Goal: Information Seeking & Learning: Learn about a topic

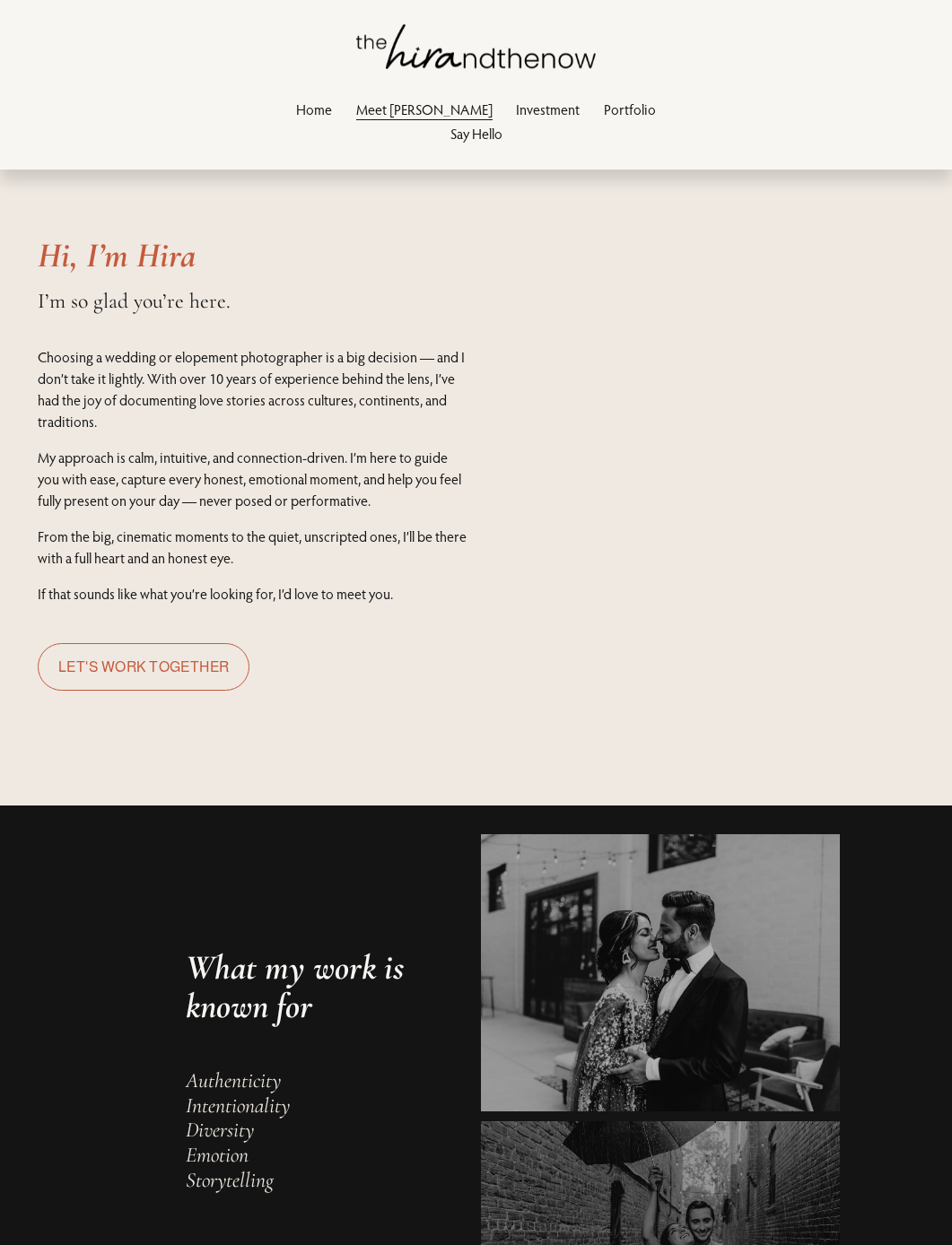
click at [603, 111] on link "Portfolio" at bounding box center [629, 109] width 52 height 25
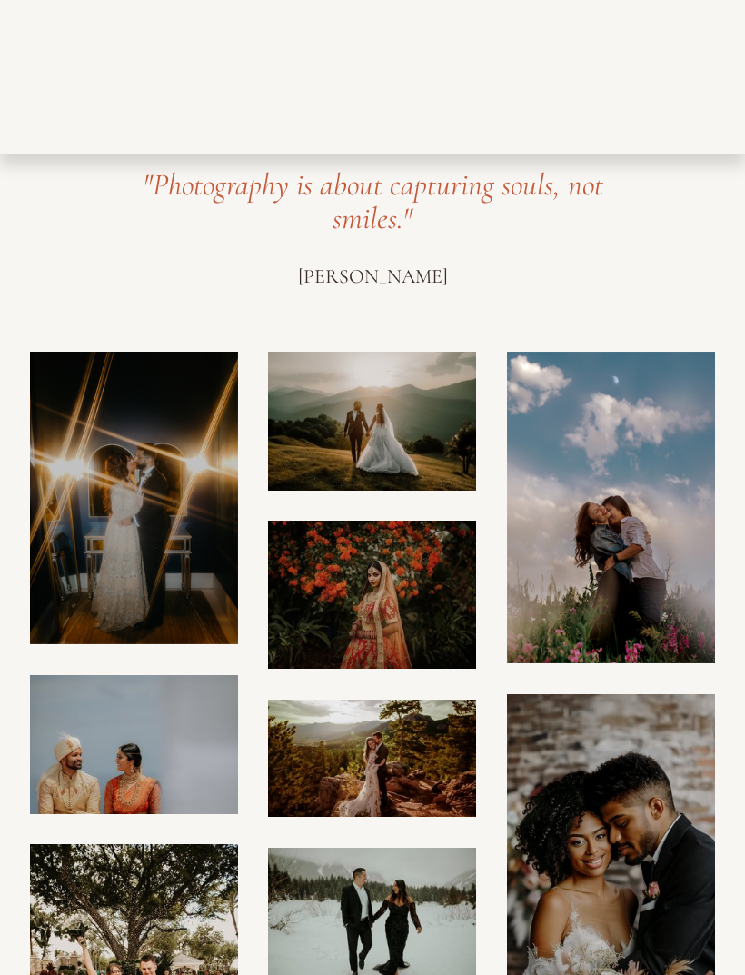
click at [0, 0] on div at bounding box center [0, 0] width 0 height 0
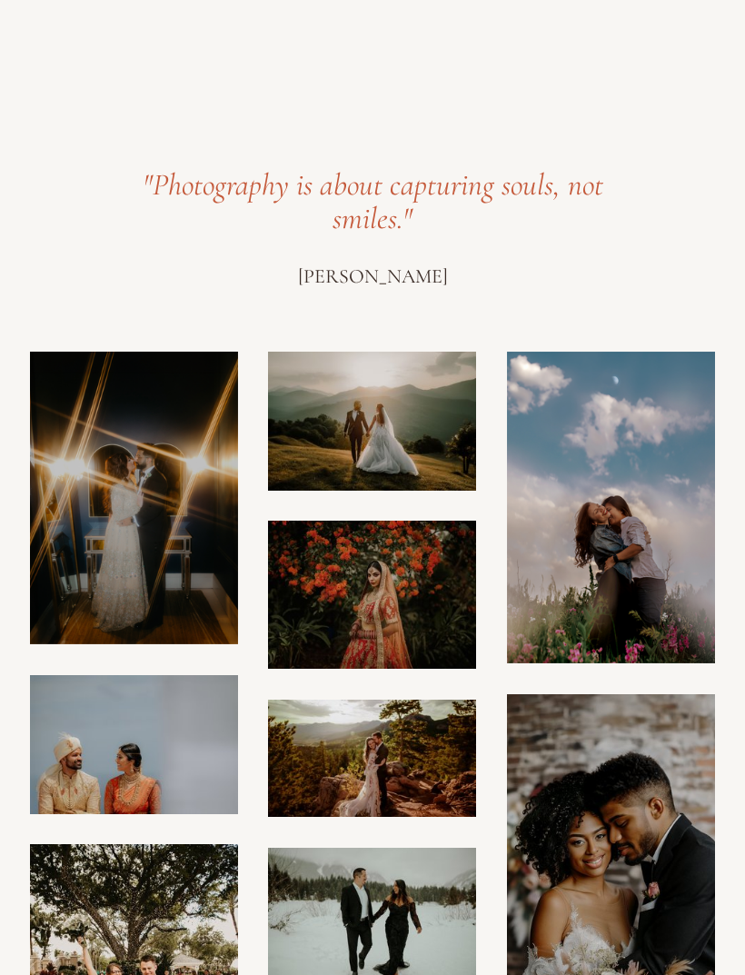
click at [224, 566] on link "Investment" at bounding box center [165, 554] width 196 height 45
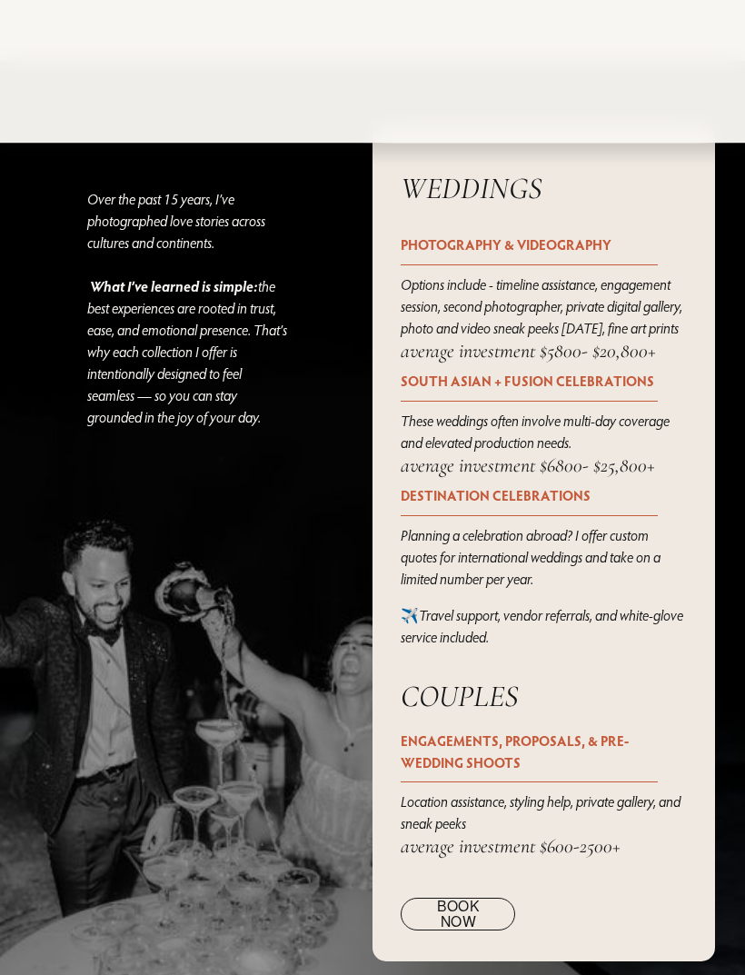
scroll to position [1833, 0]
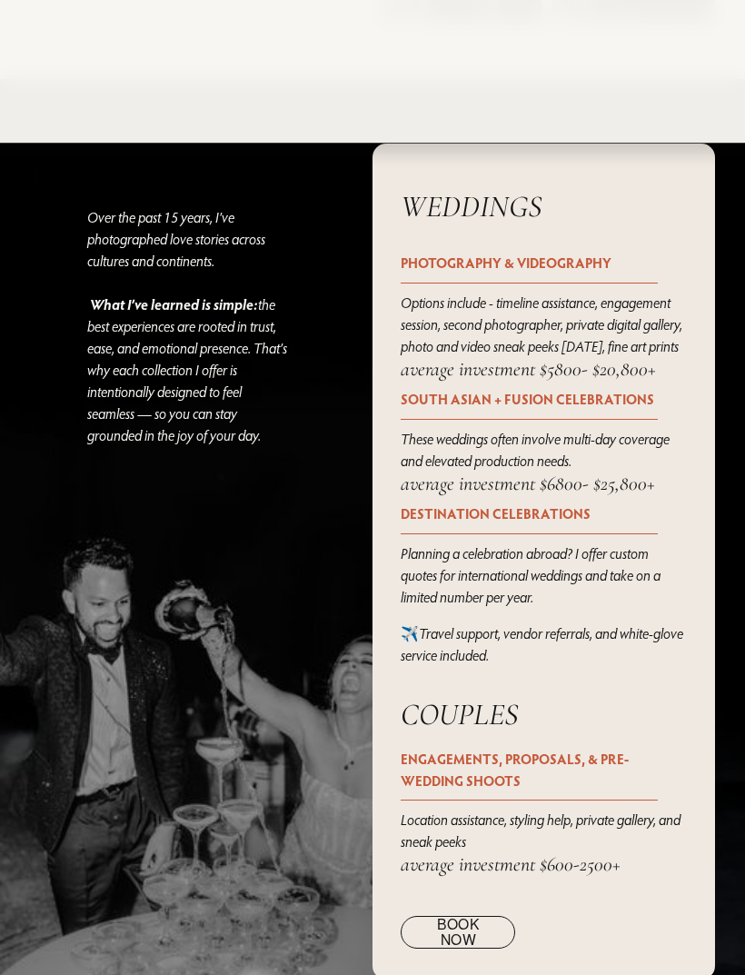
click at [592, 277] on div at bounding box center [543, 562] width 342 height 837
click at [596, 272] on strong "PHOTOGRAPHY & VIDEOGRAPHY" at bounding box center [506, 263] width 211 height 18
click at [634, 356] on em "Options include - timeline assistance, engagement session, second photographer,…" at bounding box center [543, 325] width 284 height 62
click at [629, 356] on em "Options include - timeline assistance, engagement session, second photographer,…" at bounding box center [543, 325] width 284 height 62
click at [609, 272] on strong "PHOTOGRAPHY & VIDEOGRAPHY" at bounding box center [506, 263] width 211 height 18
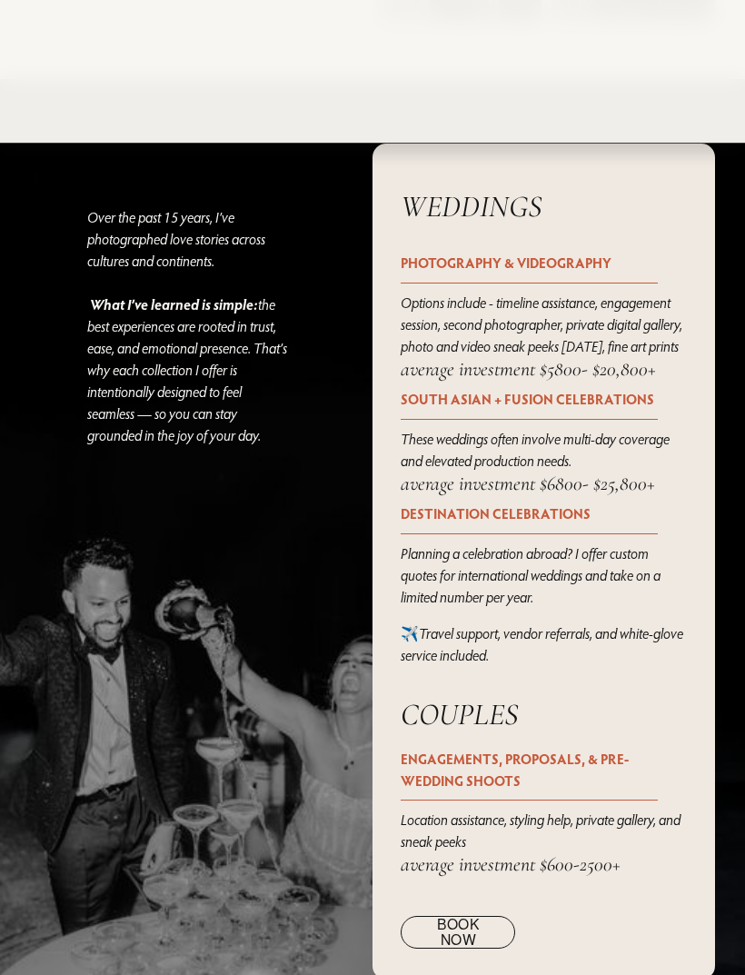
click at [612, 275] on p "PHOTOGRAPHY & VIDEOGRAPHY" at bounding box center [543, 264] width 285 height 22
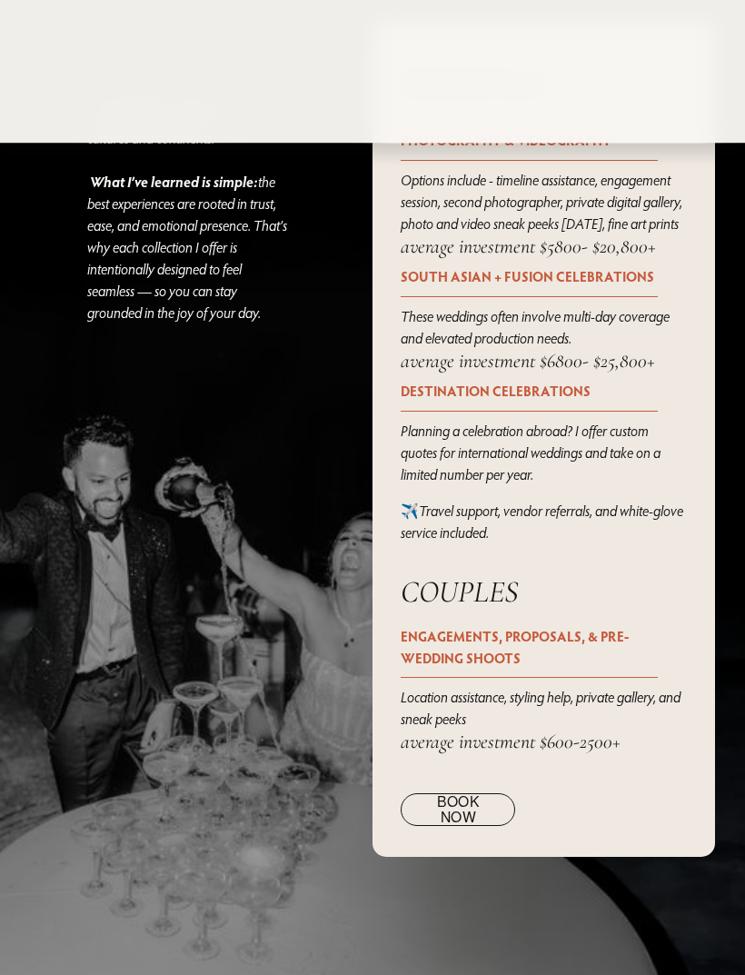
scroll to position [1956, 0]
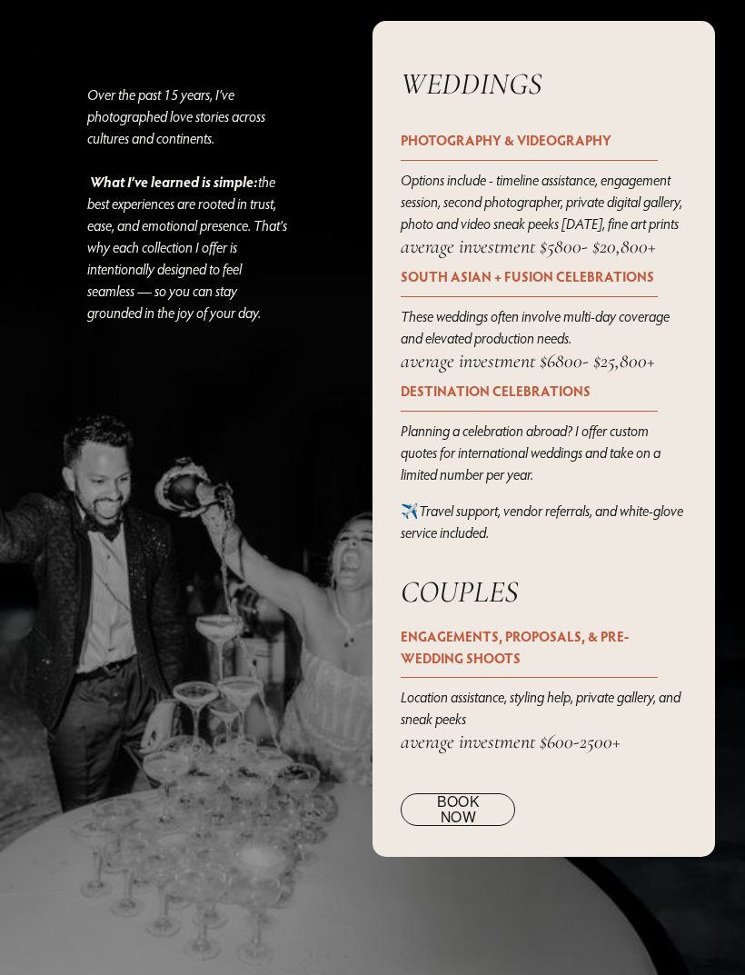
click at [464, 826] on link "Book Now" at bounding box center [458, 809] width 114 height 33
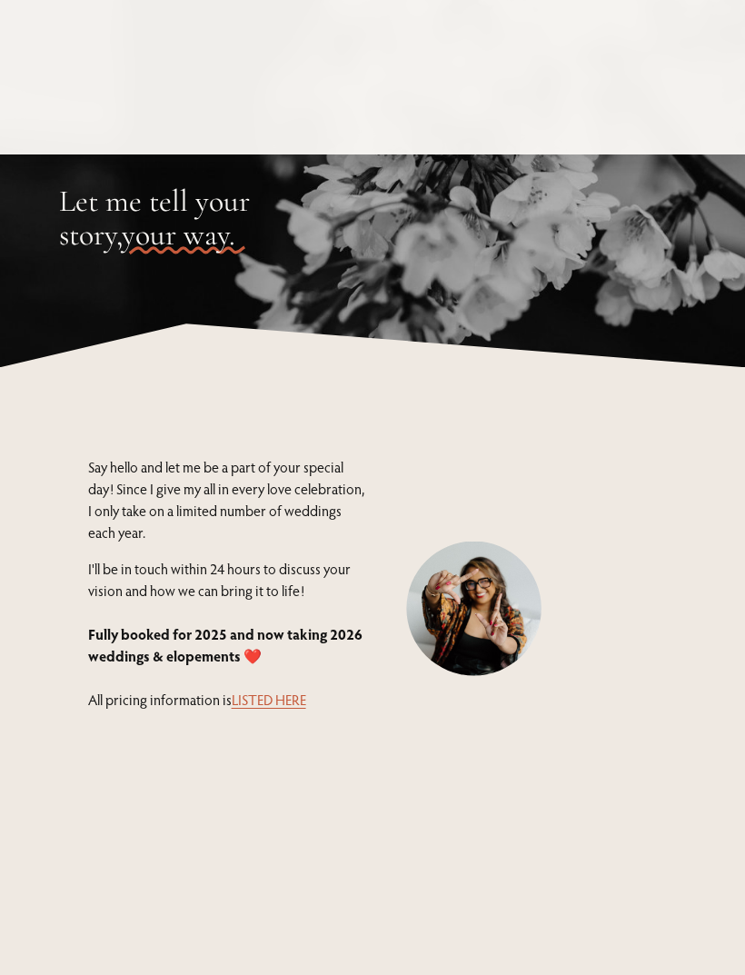
click at [294, 704] on link "LISTED HERE" at bounding box center [269, 699] width 74 height 18
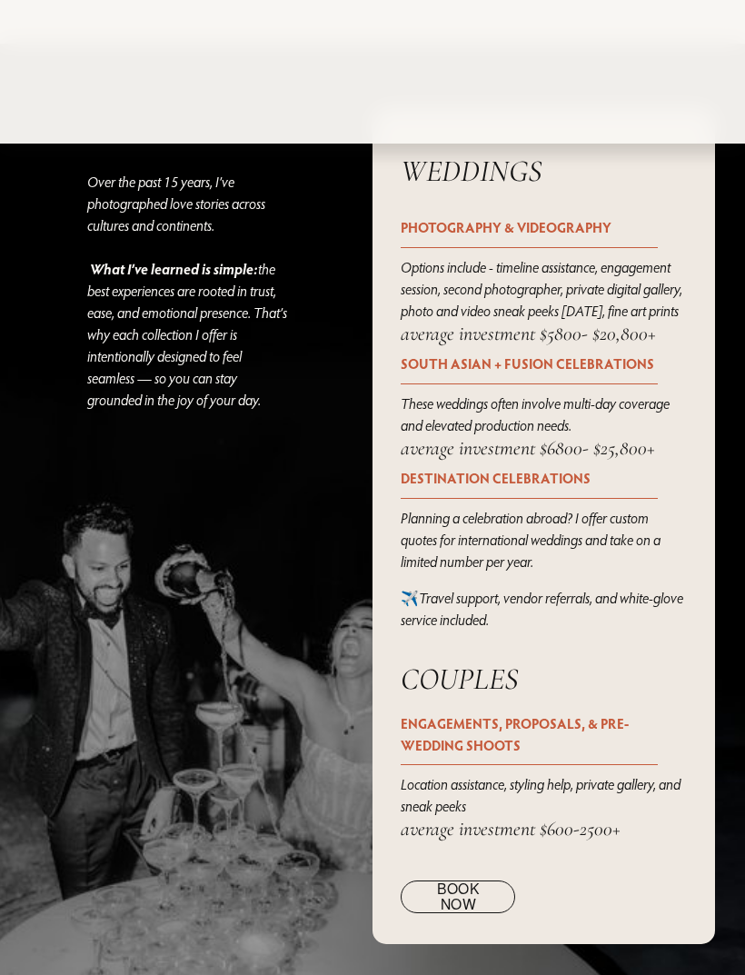
scroll to position [1829, 0]
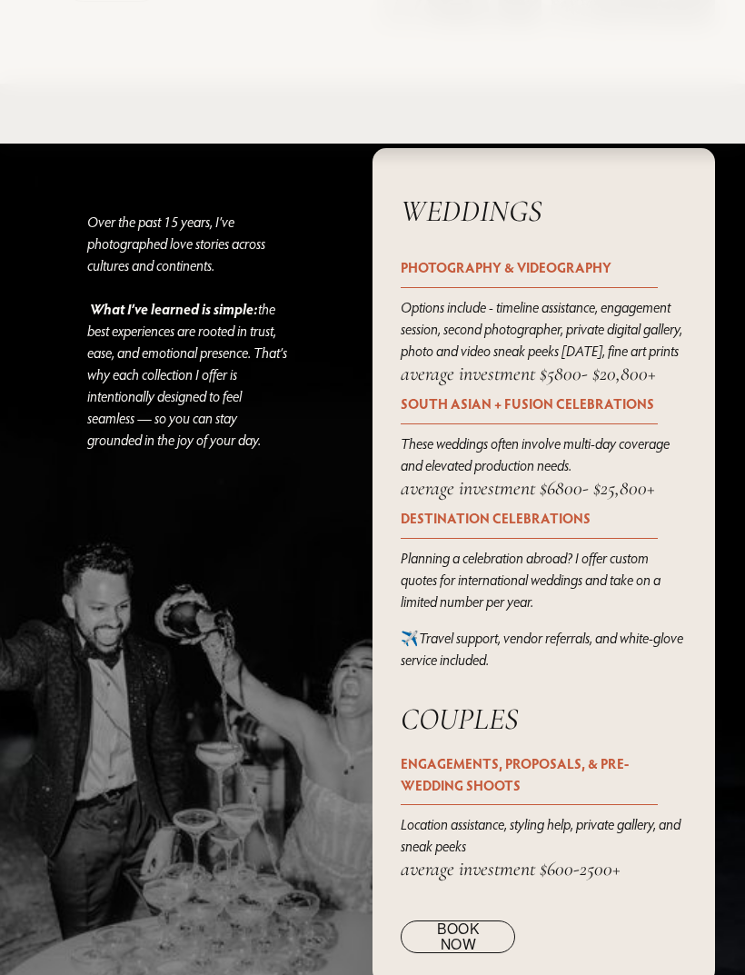
click at [608, 276] on strong "PHOTOGRAPHY & VIDEOGRAPHY" at bounding box center [506, 267] width 211 height 18
click at [631, 385] on em "average investment $5800- $20,800+" at bounding box center [528, 373] width 255 height 24
click at [634, 241] on div "WEDDINGS" at bounding box center [529, 217] width 257 height 46
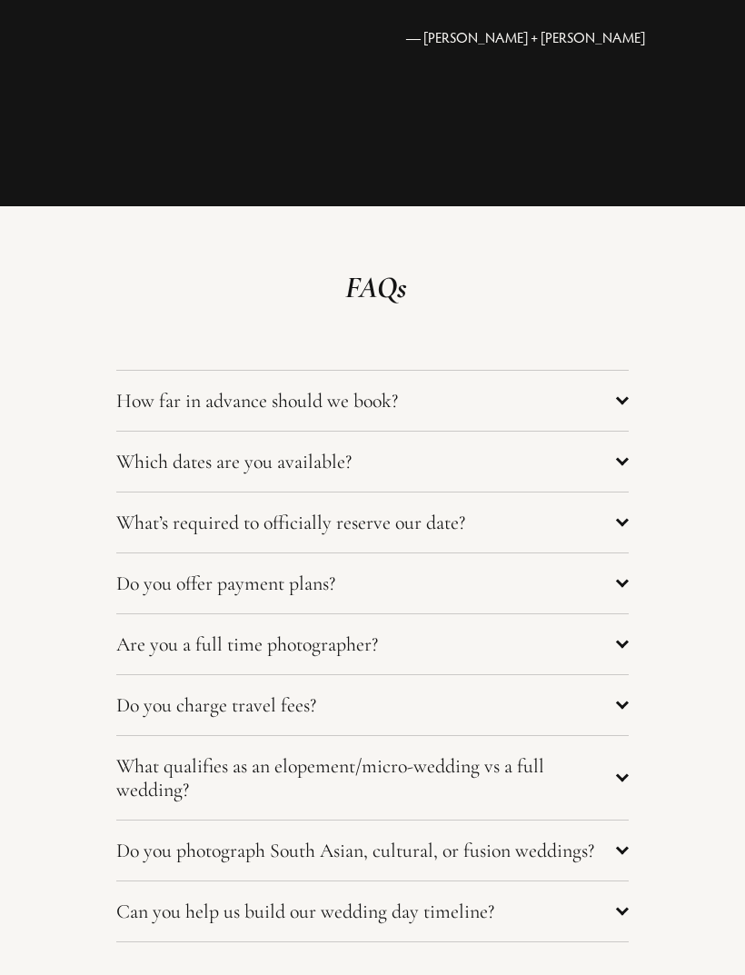
scroll to position [6214, 0]
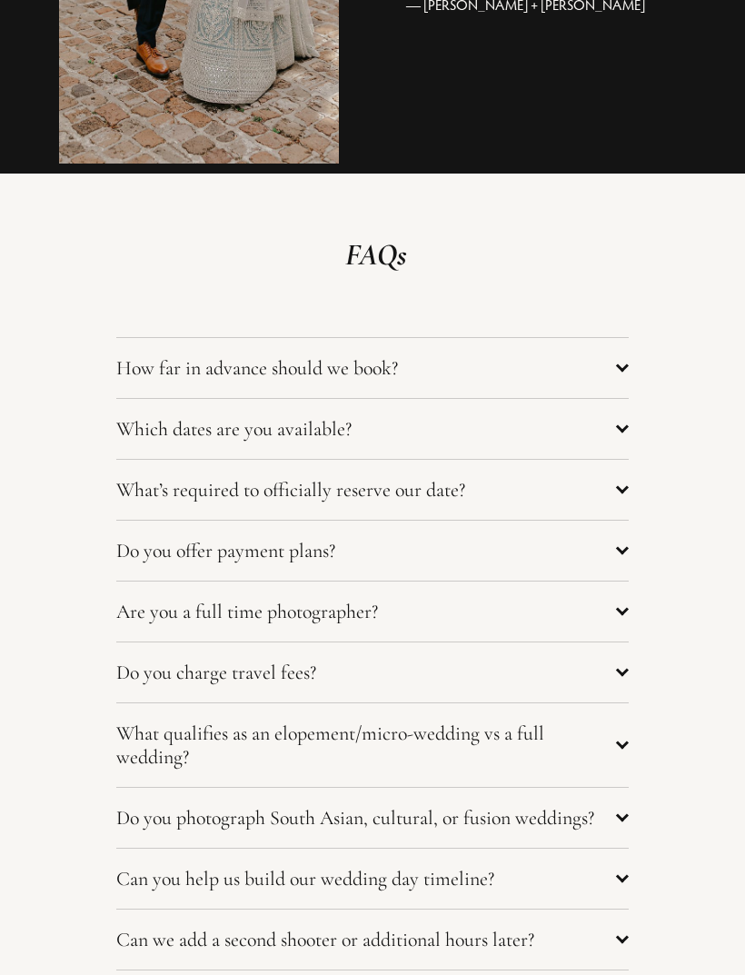
click at [667, 569] on div "FAQs How far in advance should we book? My calendar fills up quickly — especial…" at bounding box center [372, 866] width 745 height 1257
click at [624, 557] on div at bounding box center [622, 550] width 13 height 13
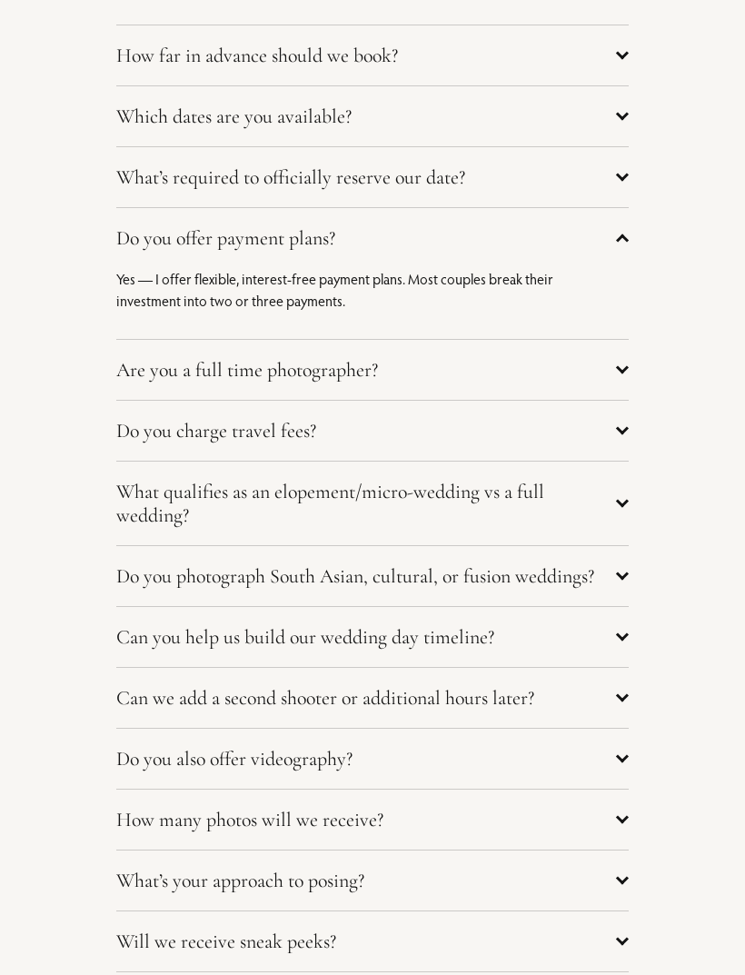
scroll to position [6542, 0]
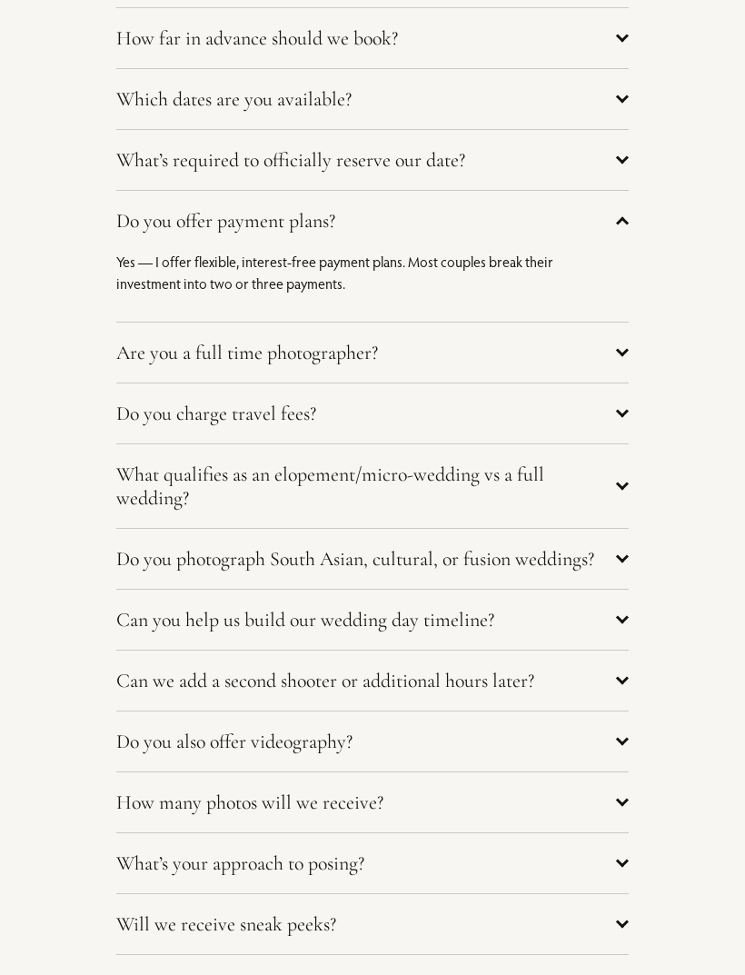
click at [654, 441] on div "FAQs How far in advance should we book? My calendar fills up quickly — especial…" at bounding box center [372, 573] width 745 height 1328
click at [614, 425] on span "Do you charge travel fees?" at bounding box center [365, 413] width 499 height 24
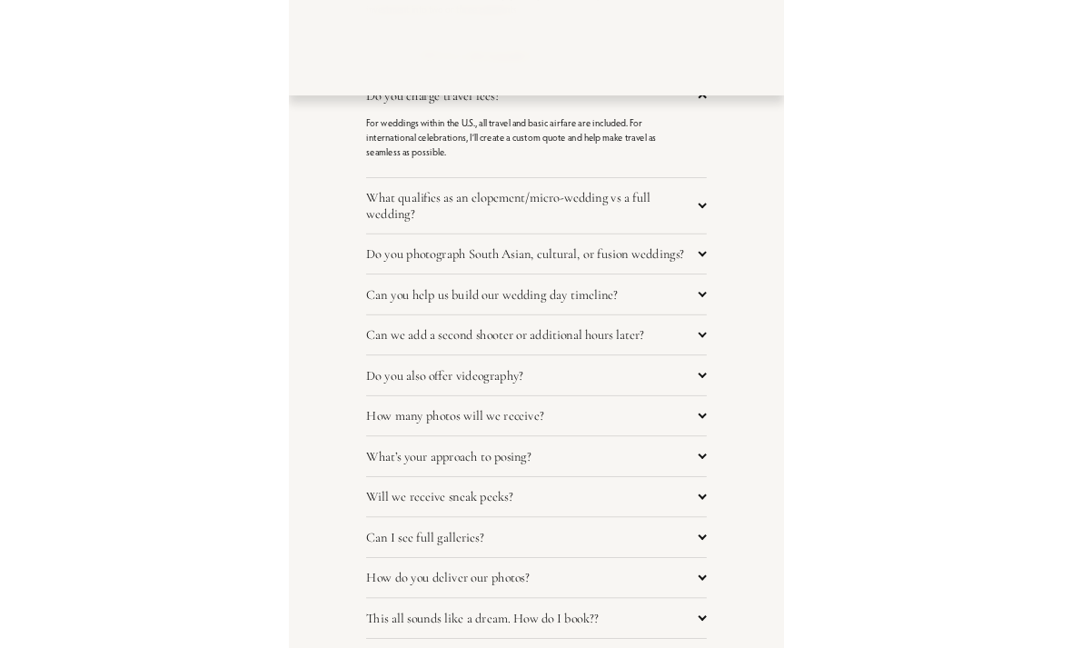
scroll to position [7022, 0]
